Goal: Navigation & Orientation: Find specific page/section

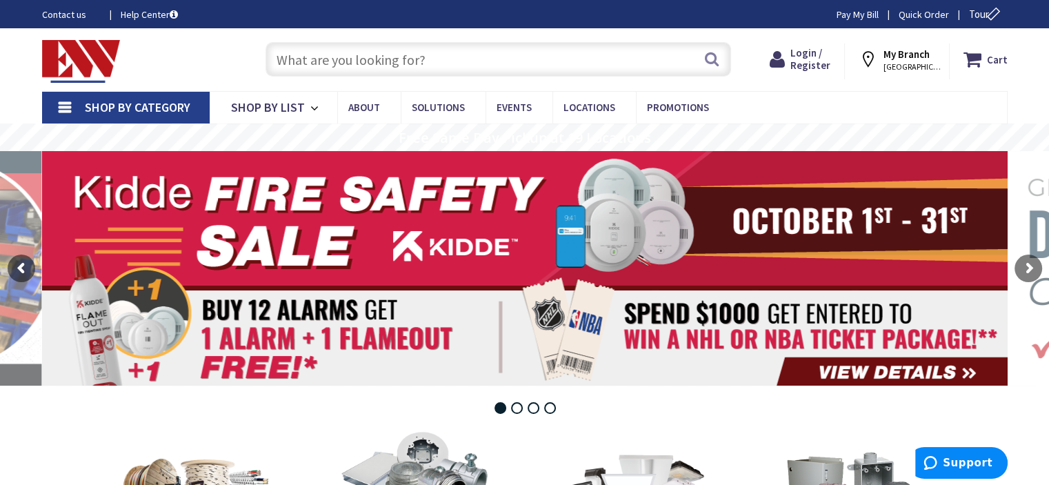
click at [86, 100] on span "Shop By Category" at bounding box center [138, 107] width 106 height 16
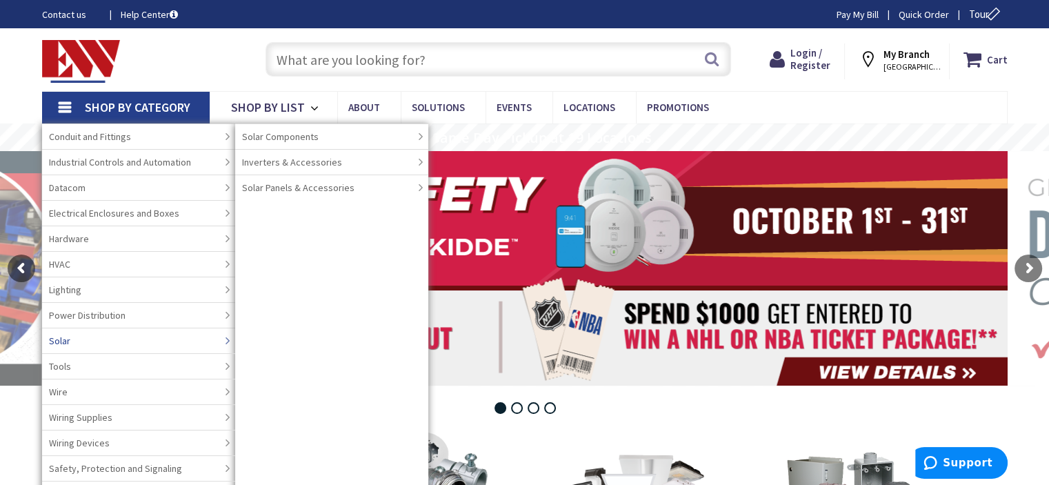
click at [132, 338] on link "Solar" at bounding box center [138, 341] width 193 height 26
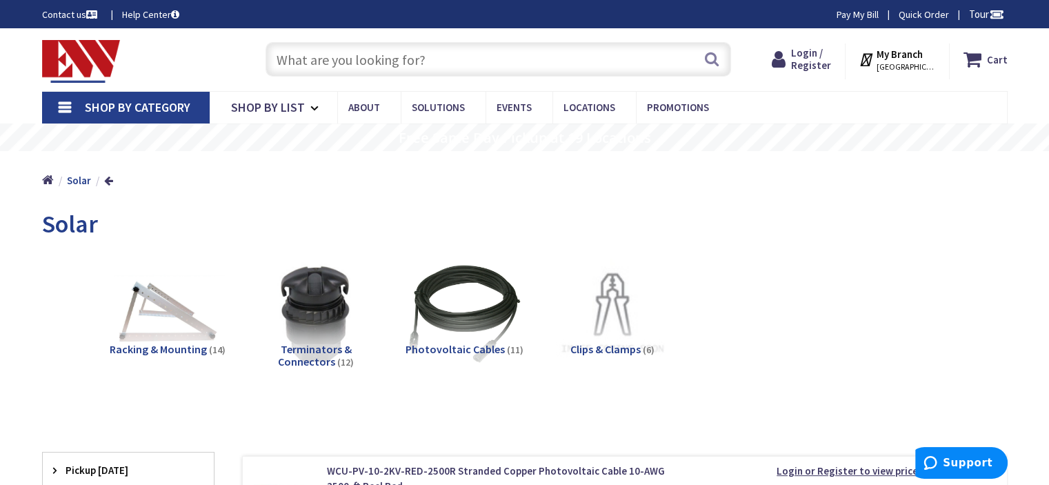
click at [62, 106] on link "Shop By Category" at bounding box center [126, 108] width 168 height 32
